Goal: Task Accomplishment & Management: Use online tool/utility

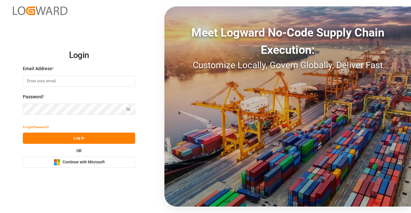
click at [84, 165] on span "Continue with Microsoft" at bounding box center [84, 163] width 42 height 6
